Goal: Task Accomplishment & Management: Use online tool/utility

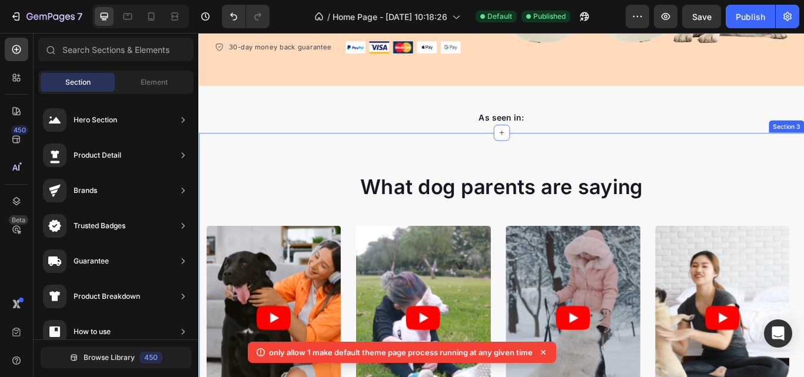
scroll to position [412, 0]
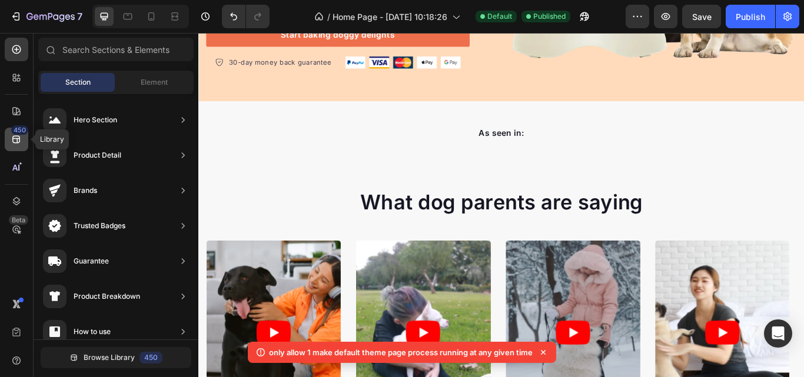
click at [18, 138] on icon at bounding box center [16, 140] width 8 height 8
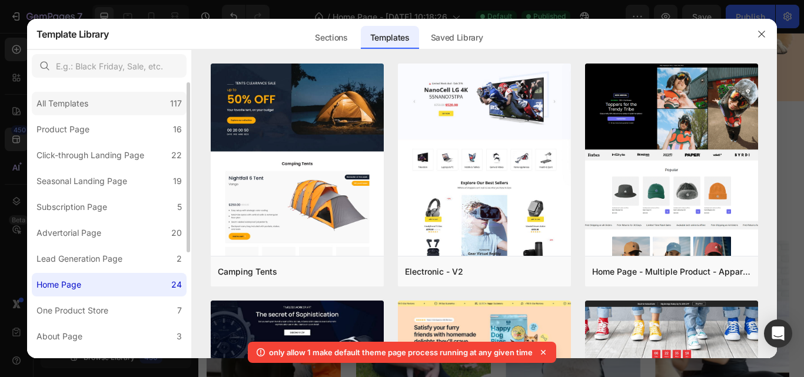
click at [121, 98] on div "All Templates 117" at bounding box center [109, 104] width 155 height 24
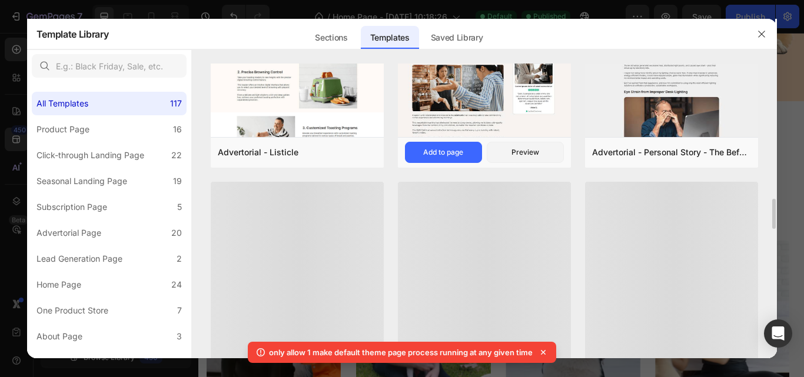
scroll to position [1600, 0]
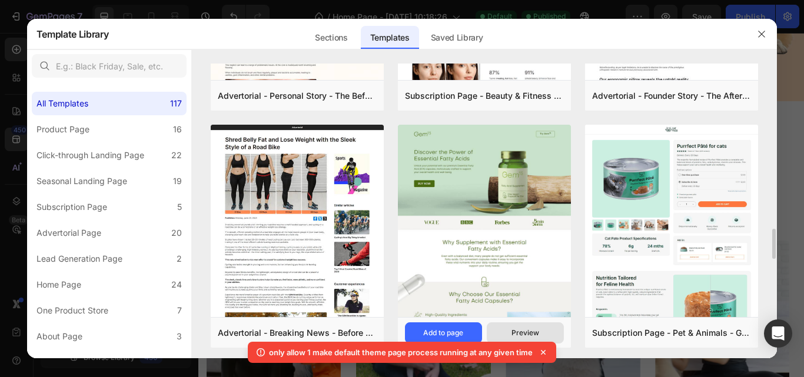
click at [524, 328] on div "Preview" at bounding box center [525, 333] width 28 height 11
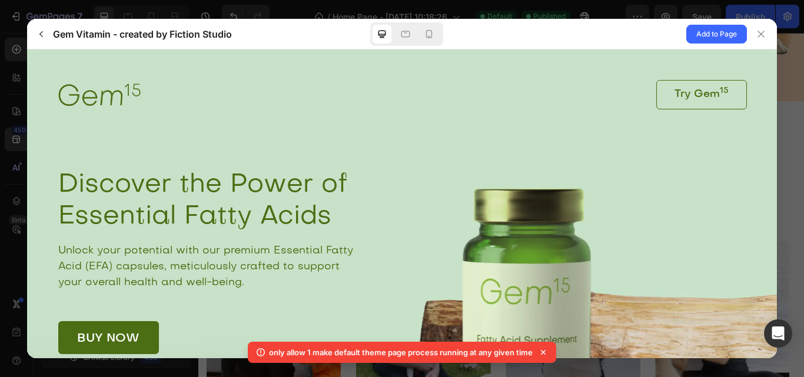
scroll to position [3260, 0]
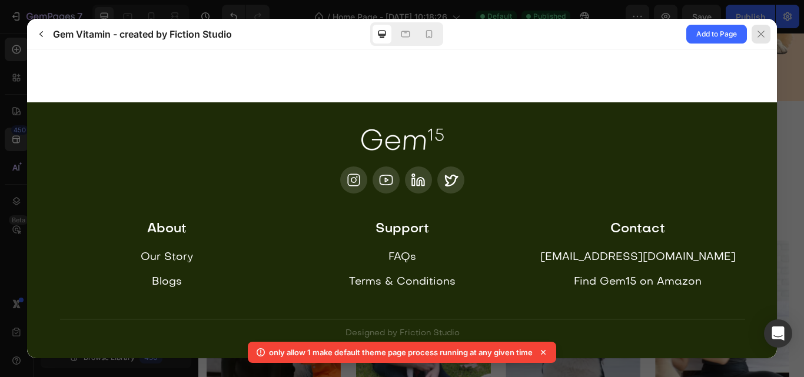
click at [762, 36] on icon at bounding box center [760, 33] width 9 height 9
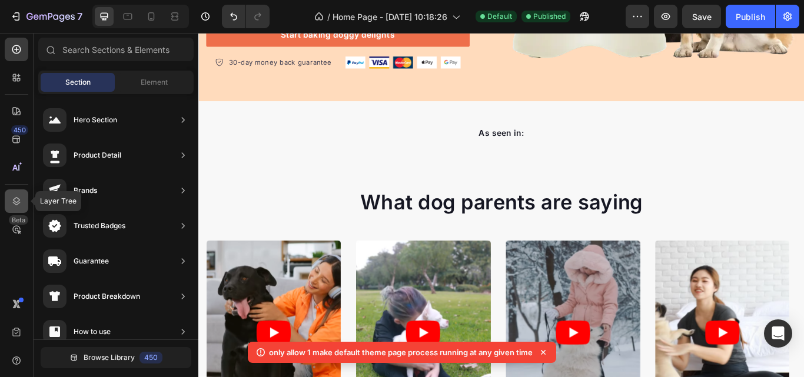
click at [14, 204] on icon at bounding box center [17, 201] width 12 height 12
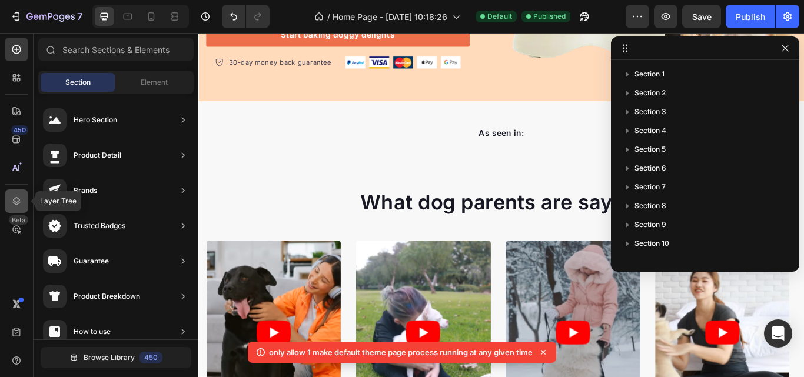
click at [14, 204] on icon at bounding box center [17, 201] width 12 height 12
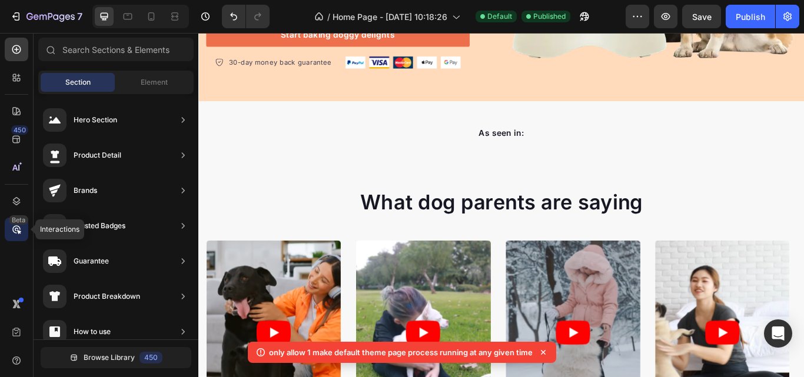
click at [21, 220] on div "Beta" at bounding box center [18, 219] width 19 height 9
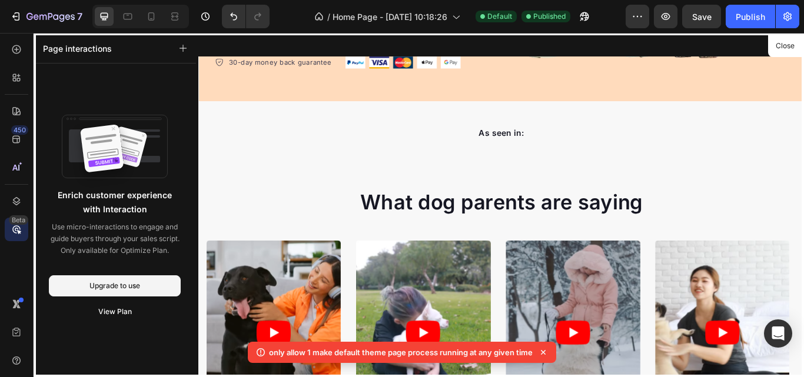
click at [14, 237] on div "Beta" at bounding box center [17, 230] width 24 height 24
click at [15, 267] on div "450 Beta" at bounding box center [17, 165] width 24 height 255
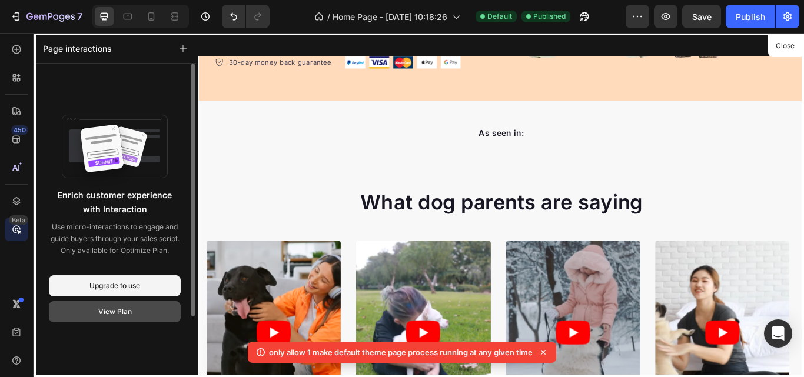
click at [114, 311] on div "View Plan" at bounding box center [115, 312] width 34 height 11
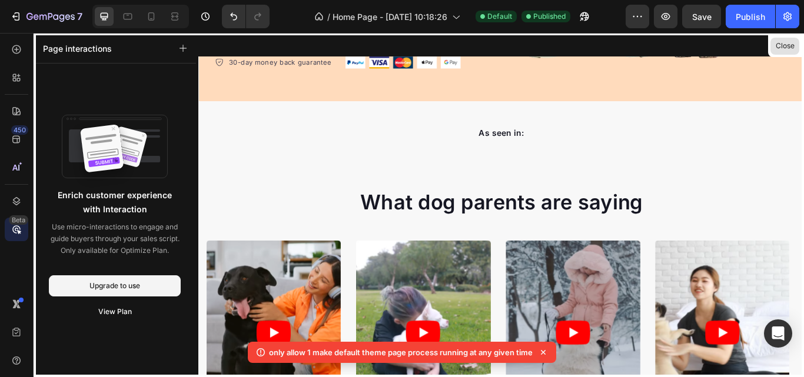
click at [782, 48] on button "Close" at bounding box center [784, 46] width 29 height 17
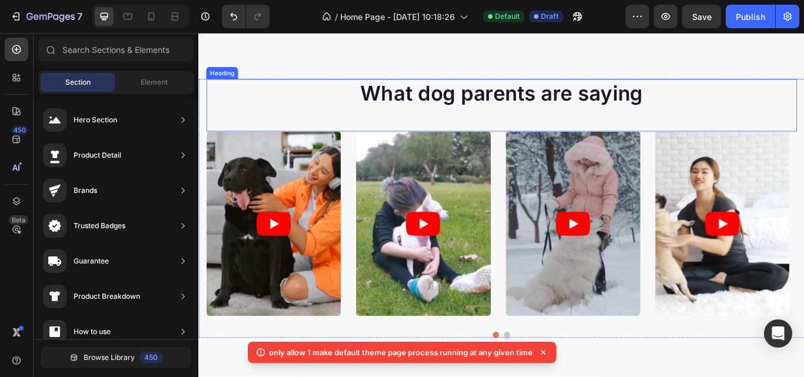
scroll to position [471, 0]
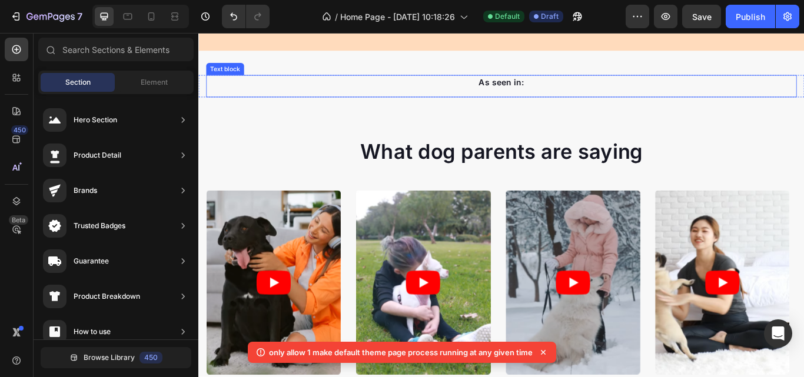
click at [245, 98] on div "As seen in:" at bounding box center [551, 90] width 689 height 16
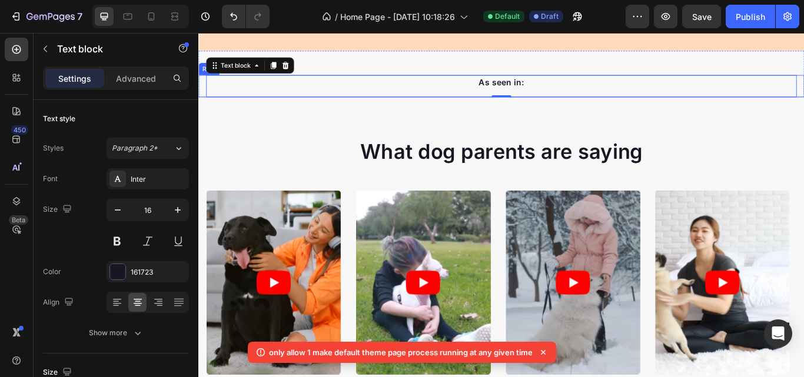
click at [204, 108] on div "As seen in: Text block 0 Image Image Image Image Image Image Carousel Row" at bounding box center [551, 95] width 706 height 26
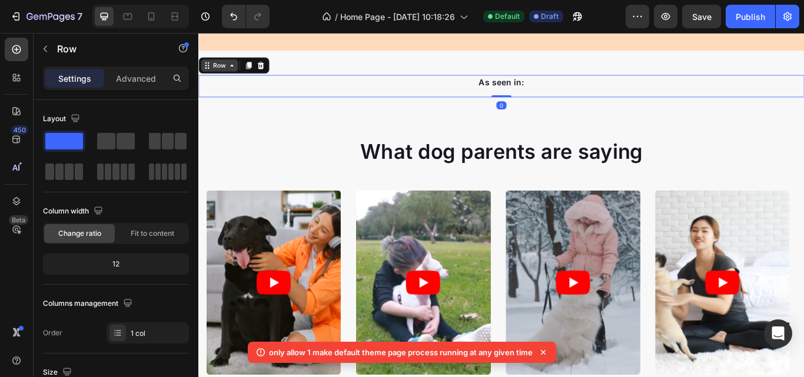
click at [216, 73] on div "Row" at bounding box center [222, 71] width 19 height 11
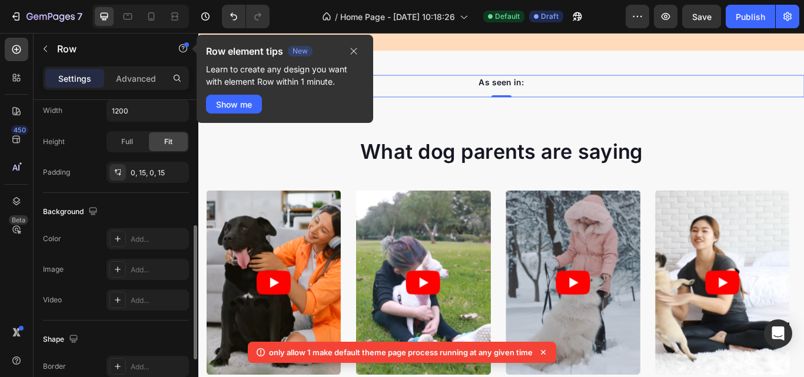
scroll to position [231, 0]
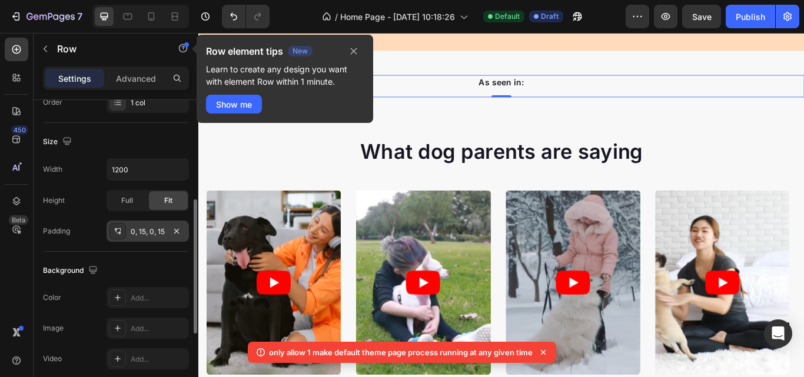
click at [144, 237] on div "0, 15, 0, 15" at bounding box center [148, 232] width 34 height 11
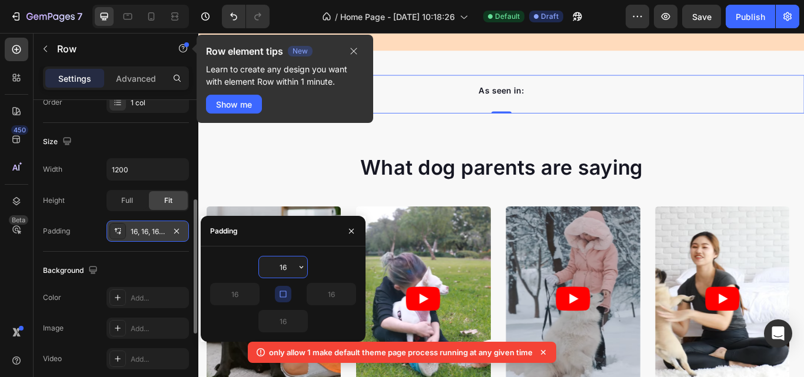
click at [144, 237] on div "16, 16, 16, 16" at bounding box center [148, 232] width 34 height 11
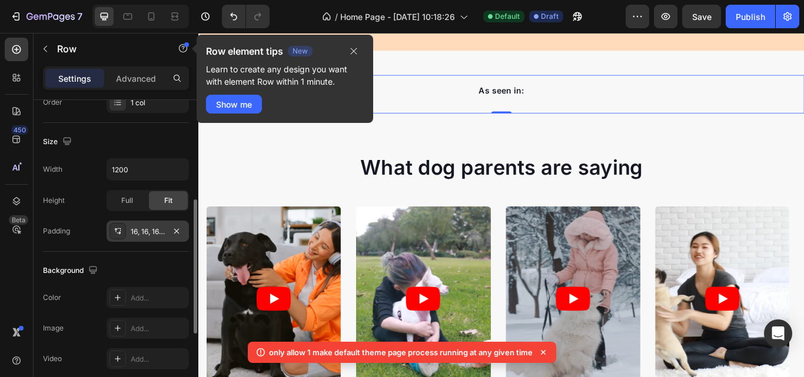
click at [119, 232] on icon at bounding box center [119, 233] width 4 height 3
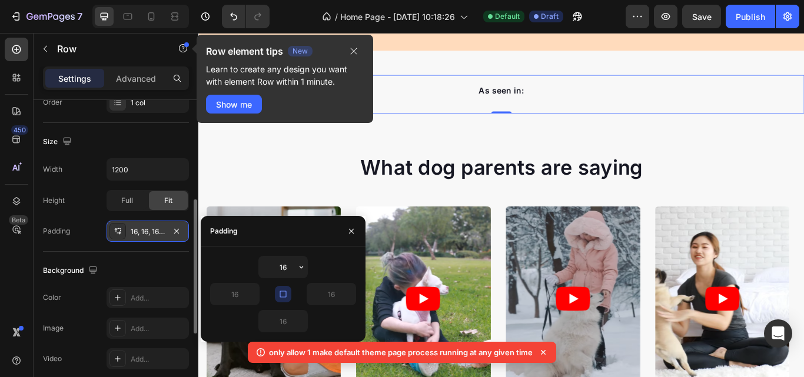
click at [119, 232] on icon at bounding box center [119, 233] width 4 height 3
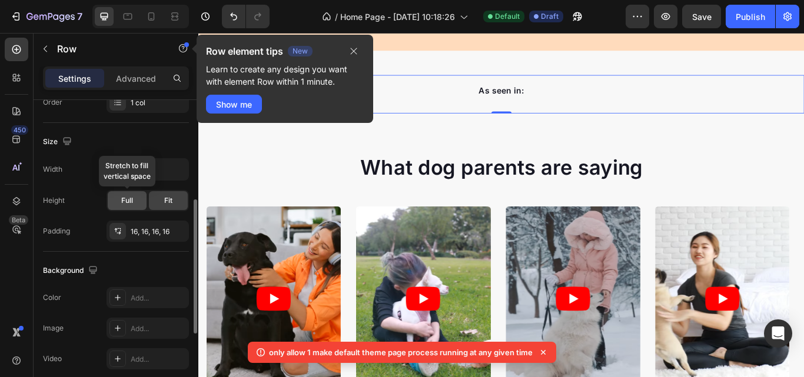
click at [127, 202] on span "Full" at bounding box center [127, 200] width 12 height 11
click at [169, 202] on span "Fit" at bounding box center [168, 200] width 8 height 11
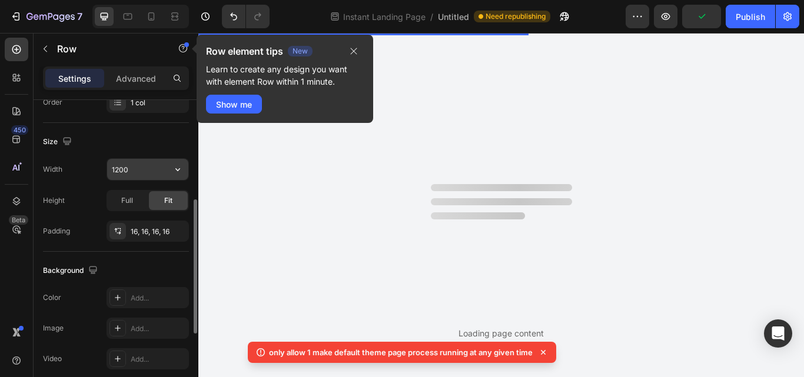
scroll to position [172, 0]
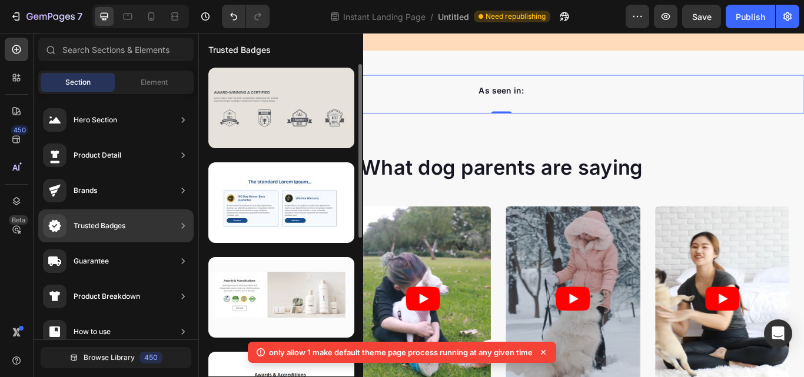
click at [268, 119] on div at bounding box center [281, 108] width 146 height 81
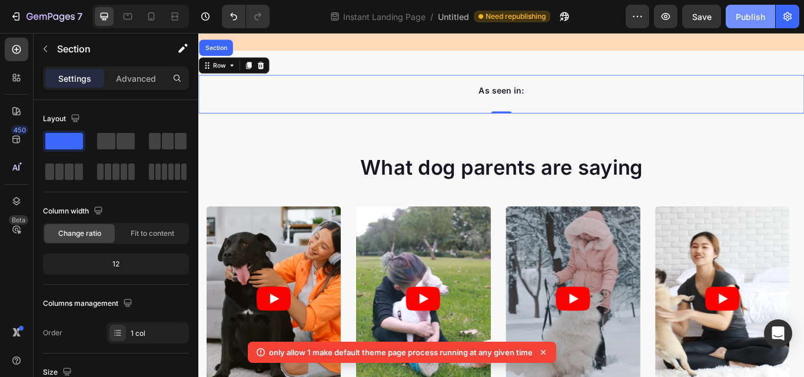
click at [753, 14] on div "Publish" at bounding box center [750, 17] width 29 height 12
click at [544, 353] on icon at bounding box center [543, 352] width 5 height 5
